Goal: Task Accomplishment & Management: Manage account settings

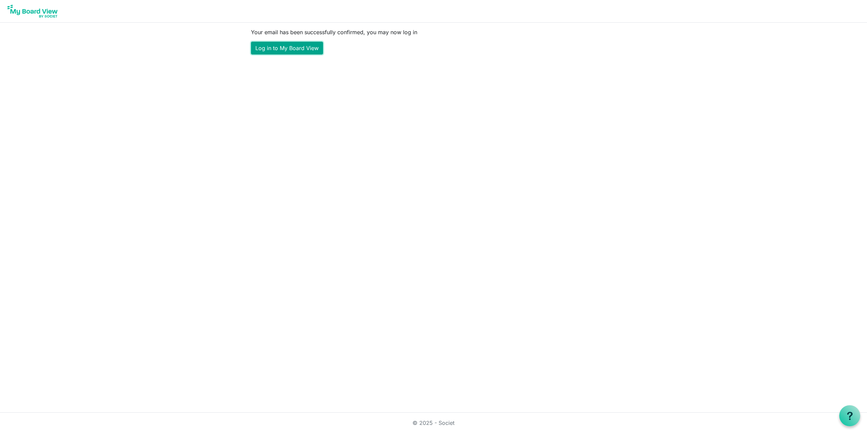
click at [312, 48] on link "Log in to My Board View" at bounding box center [287, 48] width 72 height 13
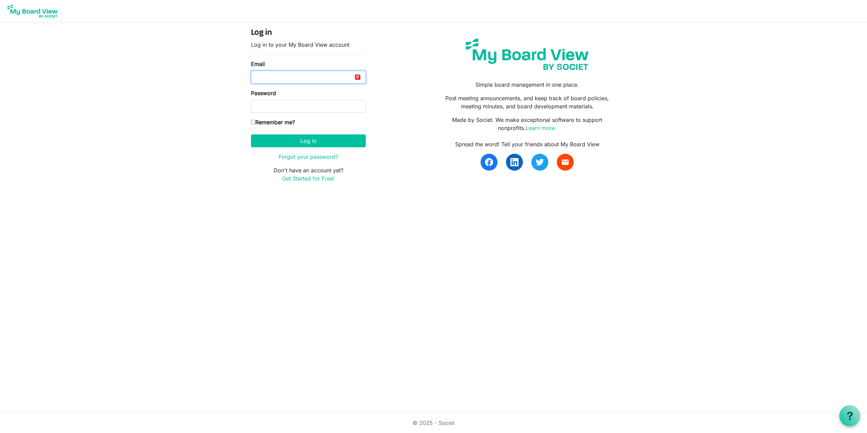
click at [302, 80] on input "Email" at bounding box center [308, 77] width 115 height 13
type input "gmoreno@assitje.es"
click at [251, 134] on button "Log in" at bounding box center [308, 140] width 115 height 13
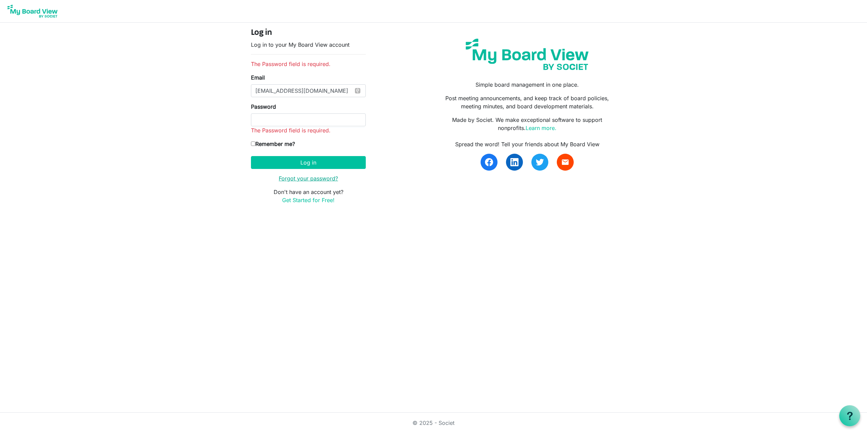
click at [309, 177] on link "Forgot your password?" at bounding box center [308, 178] width 59 height 7
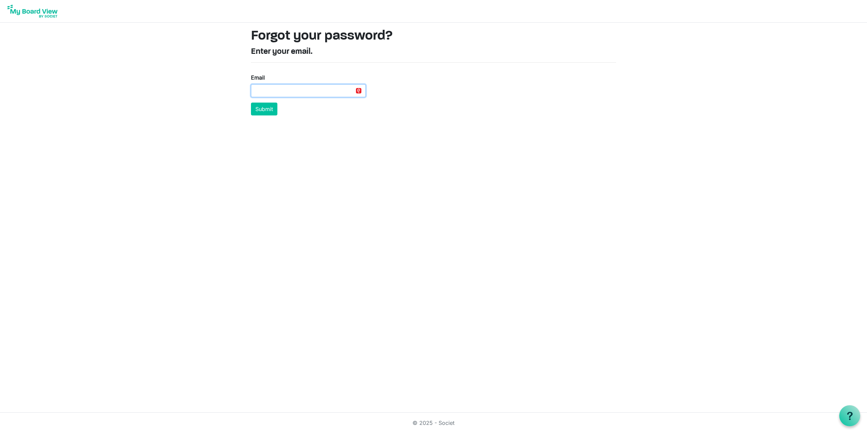
click at [308, 90] on input "Email" at bounding box center [308, 90] width 115 height 13
type input "gmoreno@assitje.es"
click at [302, 218] on div "Login in to your vault" at bounding box center [690, 222] width 853 height 8
click at [257, 101] on form "Email gmoreno@assitje.es Submit" at bounding box center [308, 94] width 115 height 42
click at [260, 106] on button "Submit" at bounding box center [264, 109] width 26 height 13
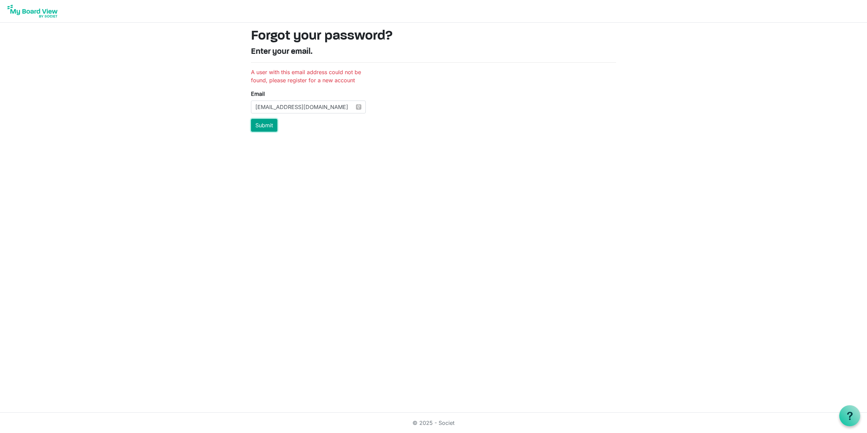
click at [268, 126] on button "Submit" at bounding box center [264, 125] width 26 height 13
drag, startPoint x: 307, startPoint y: 106, endPoint x: 295, endPoint y: 106, distance: 12.2
click at [295, 106] on input "[EMAIL_ADDRESS][DOMAIN_NAME]" at bounding box center [308, 107] width 115 height 13
type input "[EMAIL_ADDRESS][DOMAIN_NAME]"
drag, startPoint x: 318, startPoint y: 173, endPoint x: 280, endPoint y: 133, distance: 55.1
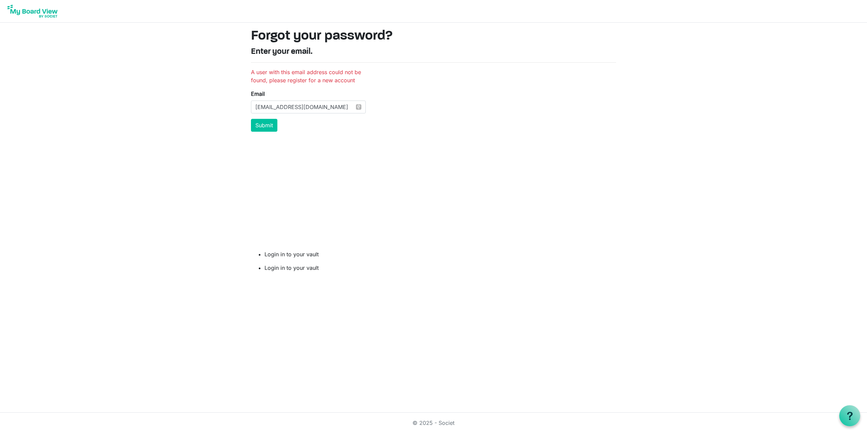
click at [317, 172] on html "Forgot your password? Enter your email. A user with this email address could no…" at bounding box center [433, 216] width 867 height 433
click at [268, 126] on button "Submit" at bounding box center [264, 125] width 26 height 13
